Goal: Find specific page/section: Find specific page/section

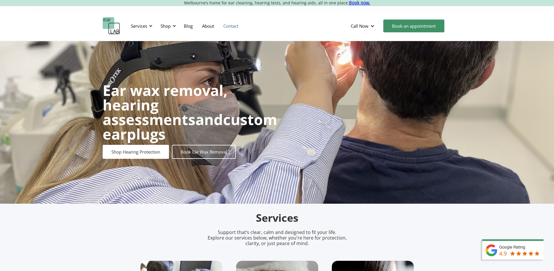
click at [228, 27] on link "Contact" at bounding box center [231, 25] width 24 height 17
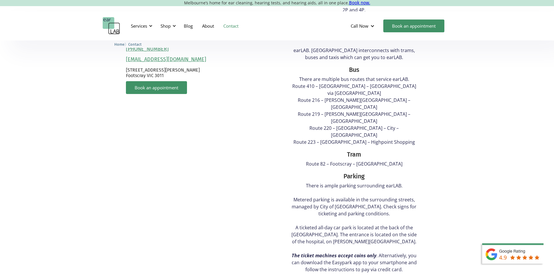
scroll to position [233, 0]
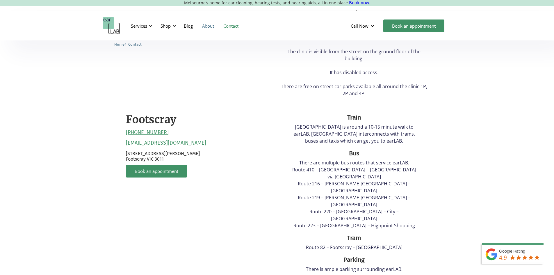
click at [206, 26] on link "About" at bounding box center [208, 25] width 21 height 17
